Goal: Task Accomplishment & Management: Manage account settings

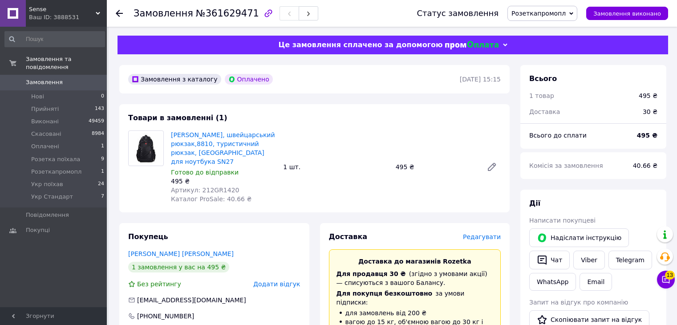
scroll to position [315, 0]
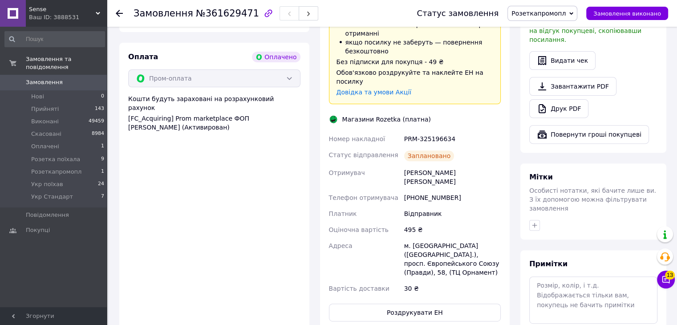
click at [74, 4] on div "Sense Ваш ID: 3888531" at bounding box center [66, 13] width 81 height 27
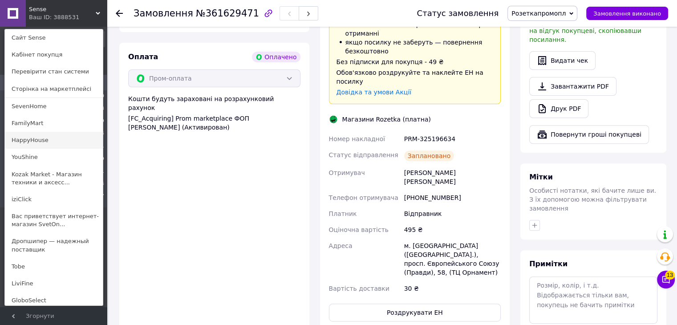
click at [76, 138] on link "HappyHouse" at bounding box center [54, 140] width 98 height 17
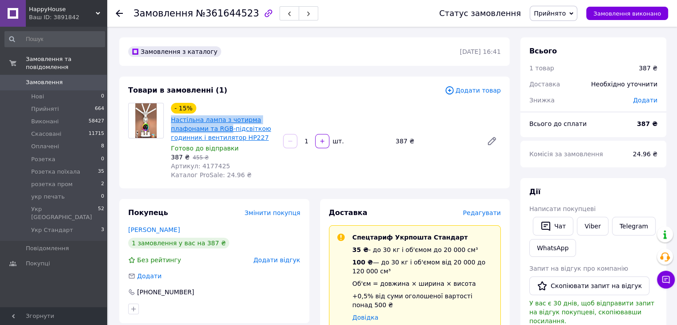
drag, startPoint x: 169, startPoint y: 119, endPoint x: 225, endPoint y: 129, distance: 56.9
click at [225, 129] on div "- 15% Настільна лампа з чотирма плафонами та RGB-підсвіткою годинник і вентилят…" at bounding box center [223, 141] width 112 height 80
copy link "Настільна лампа з чотирма плафонами та RGB"
click at [481, 211] on span "Редагувати" at bounding box center [482, 212] width 38 height 7
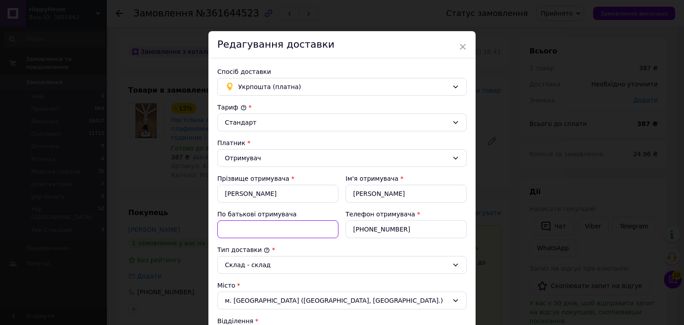
paste input "Настільна лампа з чотирма плафонами та RGB"
click at [271, 229] on input "Настільна лампа з чотирма плафонами та RGB" at bounding box center [277, 229] width 121 height 18
click at [231, 228] on input "Настільна лампа з чотирма плафонами та RGB" at bounding box center [277, 229] width 121 height 18
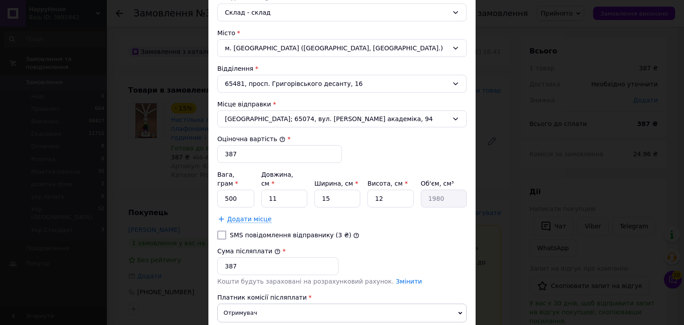
scroll to position [263, 0]
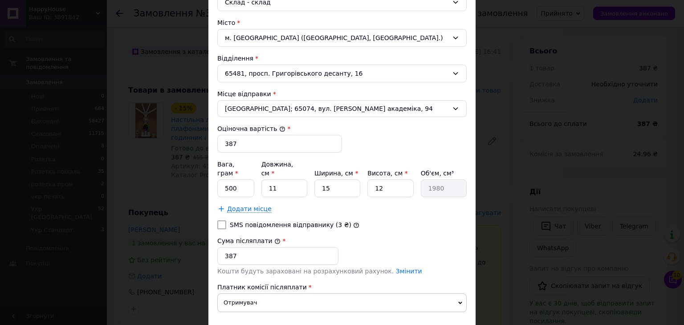
type input "лампа з чотирма плафонами та RGB"
click at [217, 220] on input "SMS повідомлення відправнику (3 ₴)" at bounding box center [221, 224] width 9 height 9
checkbox input "true"
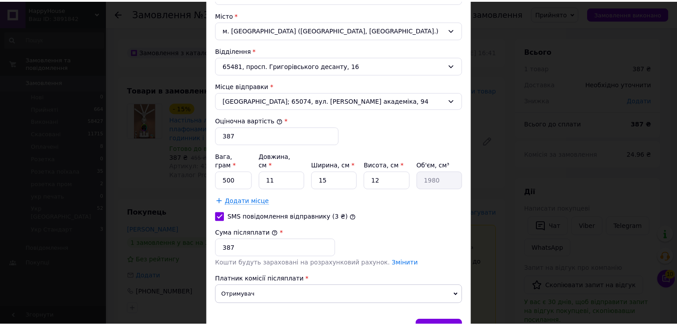
scroll to position [312, 0]
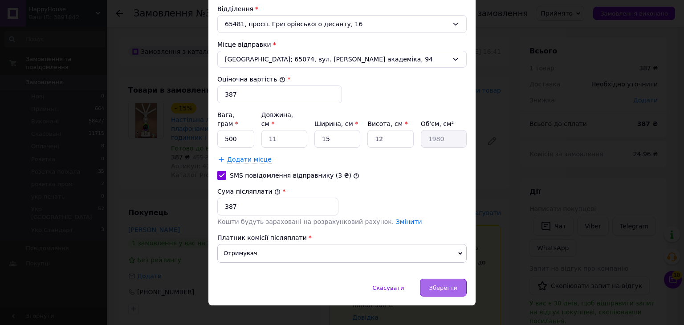
click at [431, 279] on div "Зберегти" at bounding box center [443, 288] width 47 height 18
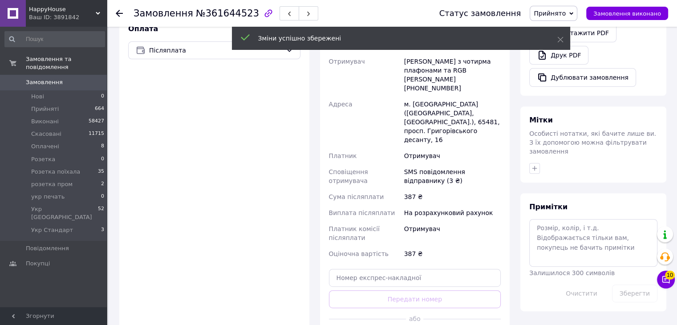
scroll to position [340, 0]
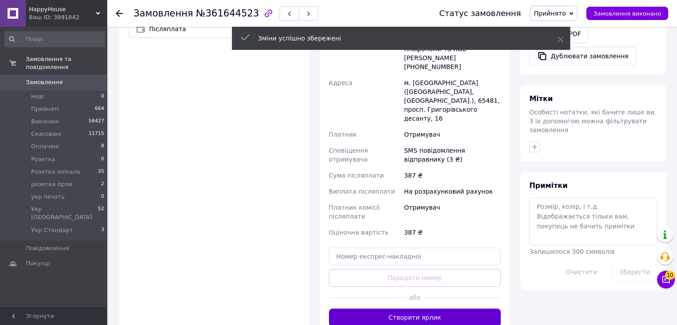
click at [429, 308] on button "Створити ярлик" at bounding box center [415, 317] width 172 height 18
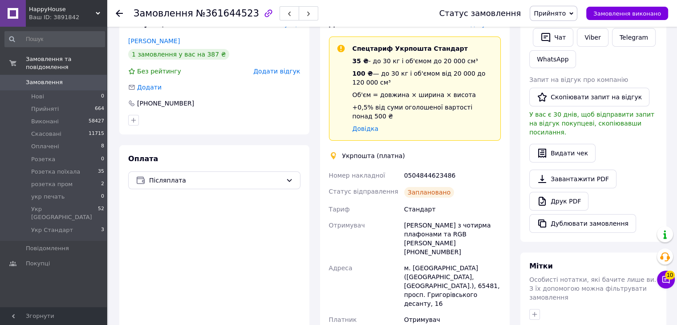
scroll to position [189, 0]
click at [430, 167] on div "0504844623486" at bounding box center [452, 175] width 100 height 16
copy div "0504844623486"
click at [565, 18] on span "Прийнято" at bounding box center [554, 13] width 48 height 15
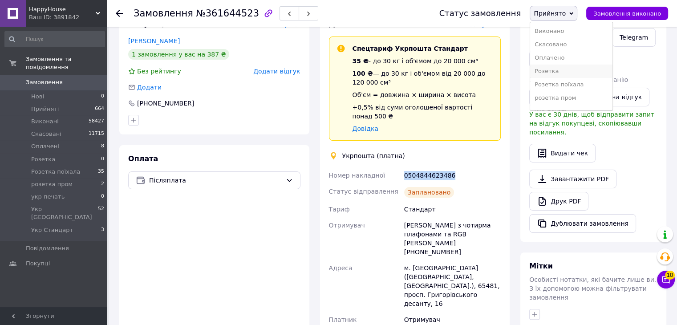
scroll to position [36, 0]
click at [567, 102] on li "Укр Стандарт" at bounding box center [571, 101] width 82 height 13
